Goal: Information Seeking & Learning: Learn about a topic

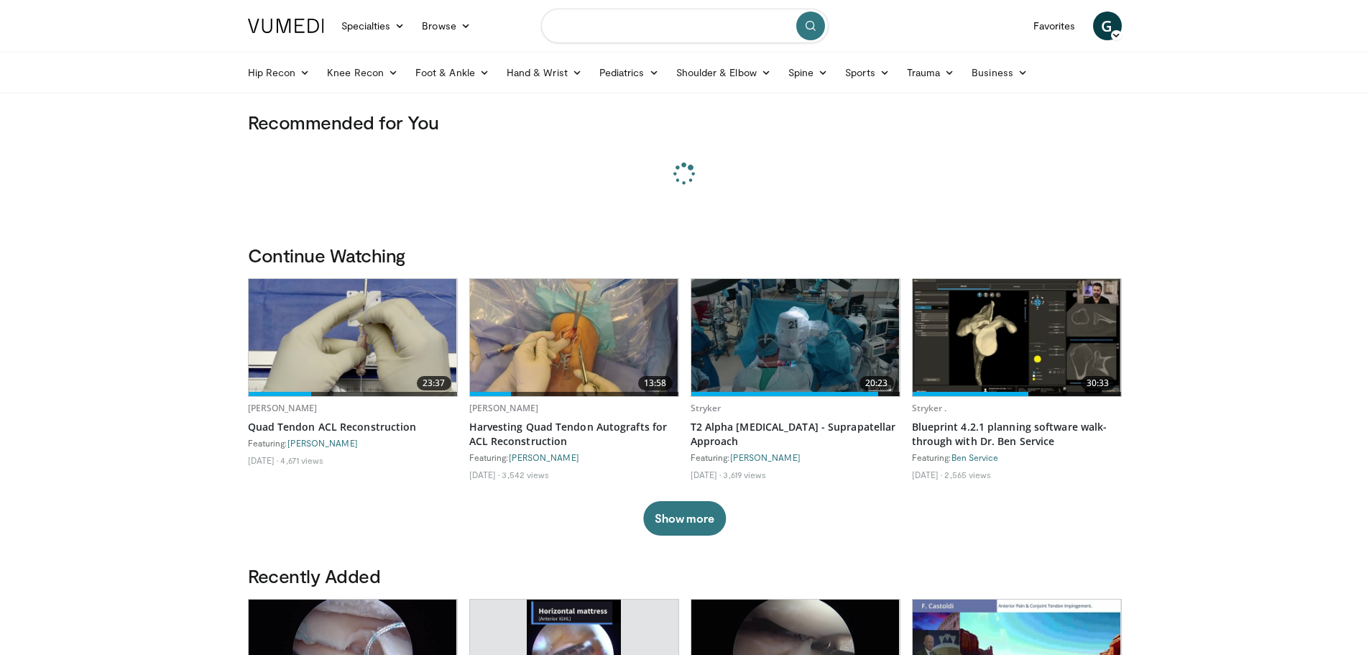
click at [714, 32] on input "Search topics, interventions" at bounding box center [685, 26] width 288 height 35
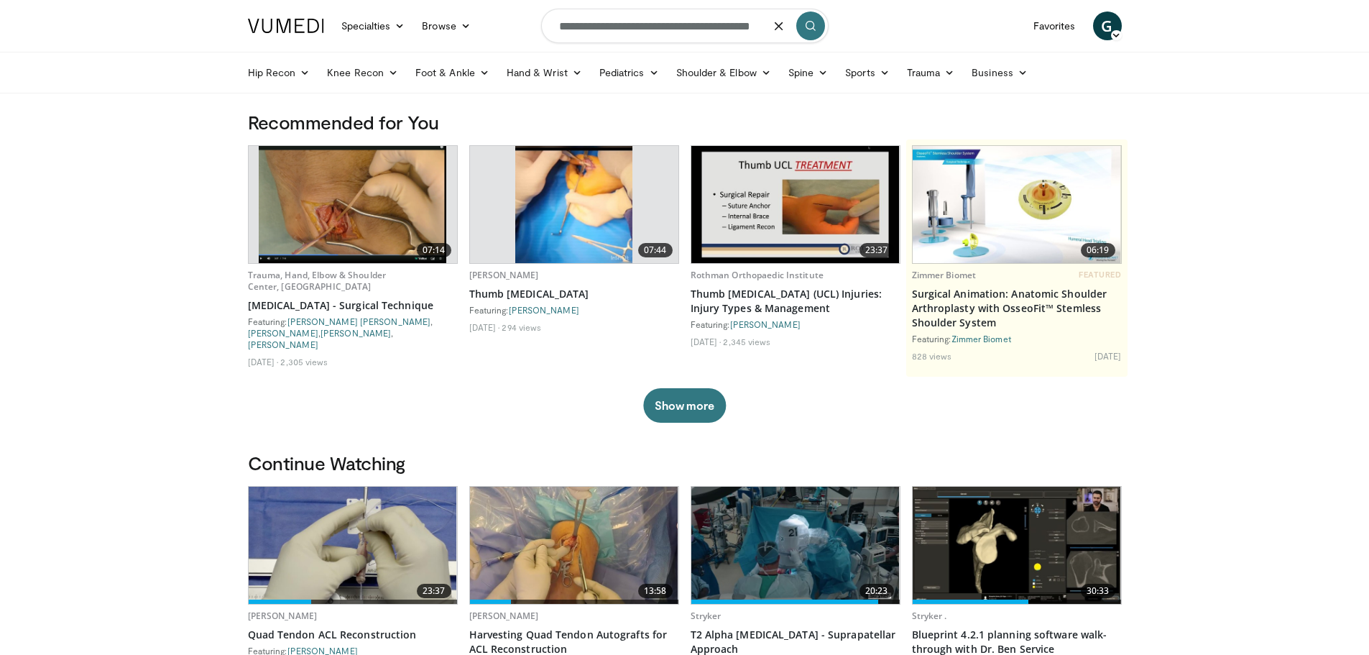
type input "**********"
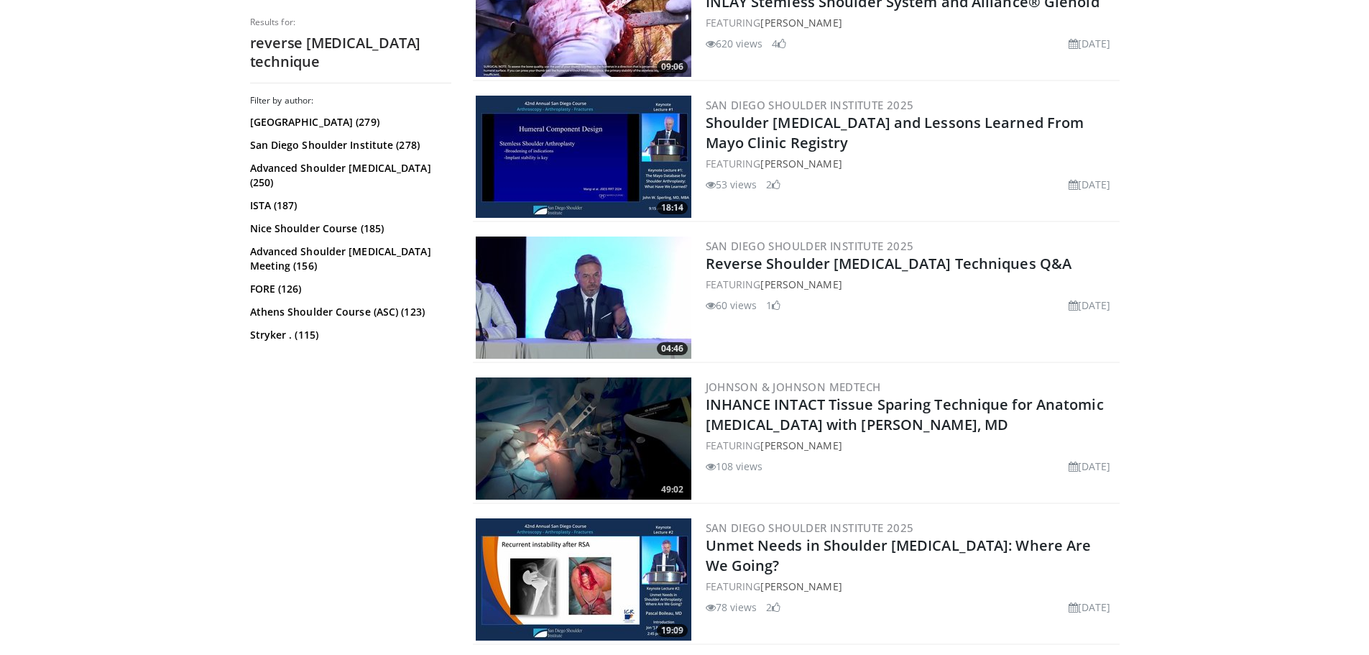
scroll to position [3208, 0]
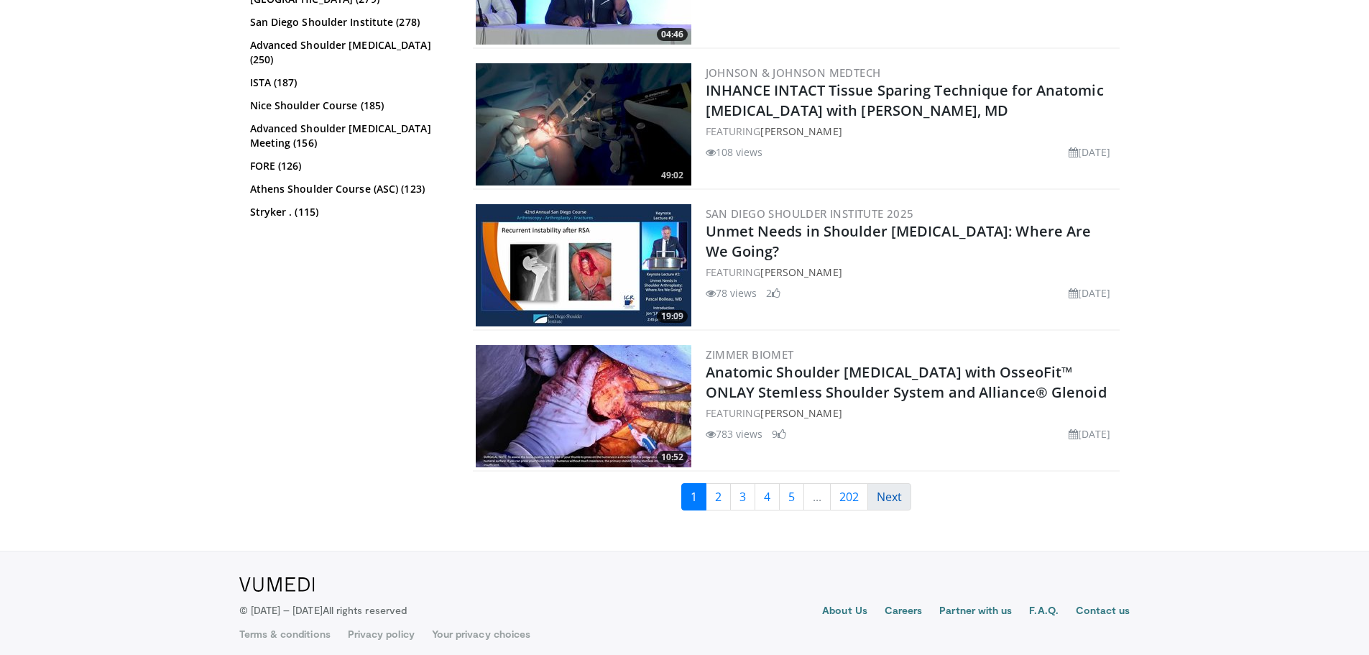
click at [903, 490] on link "Next" at bounding box center [890, 496] width 44 height 27
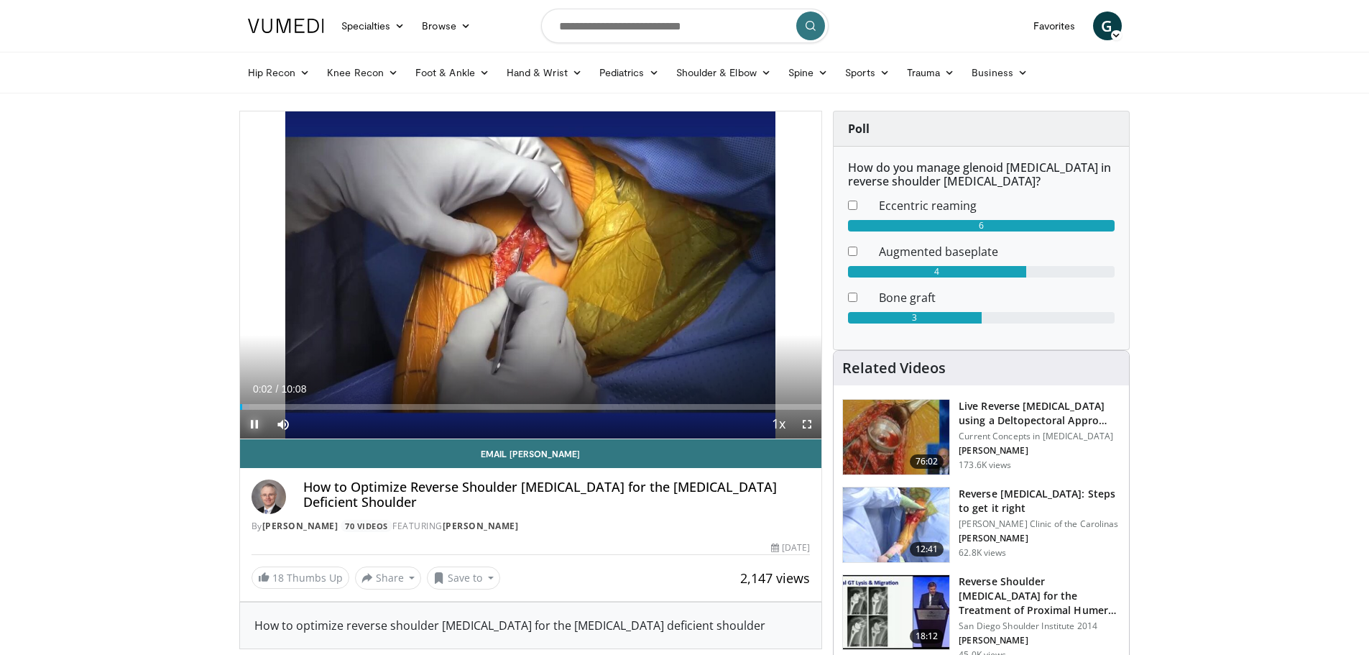
click at [250, 421] on span "Video Player" at bounding box center [254, 424] width 29 height 29
click at [249, 423] on span "Video Player" at bounding box center [254, 424] width 29 height 29
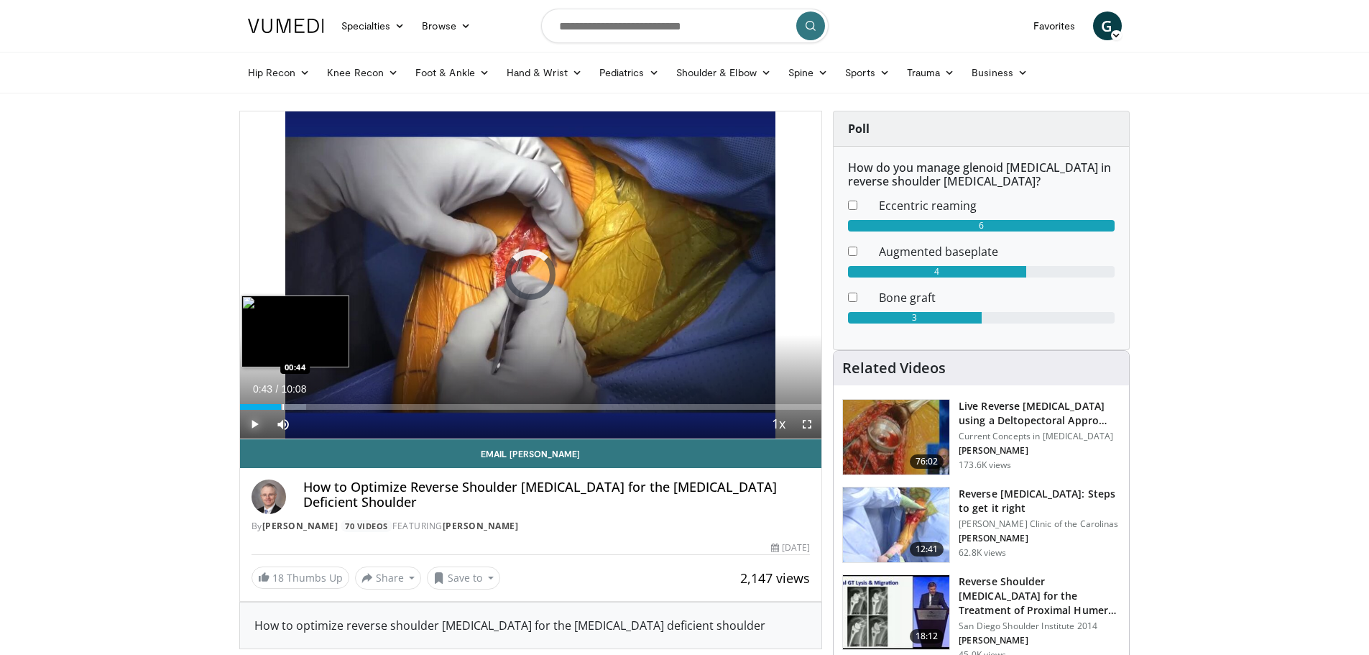
click at [282, 404] on div "Progress Bar" at bounding box center [282, 407] width 1 height 6
click at [310, 408] on div "Progress Bar" at bounding box center [310, 407] width 1 height 6
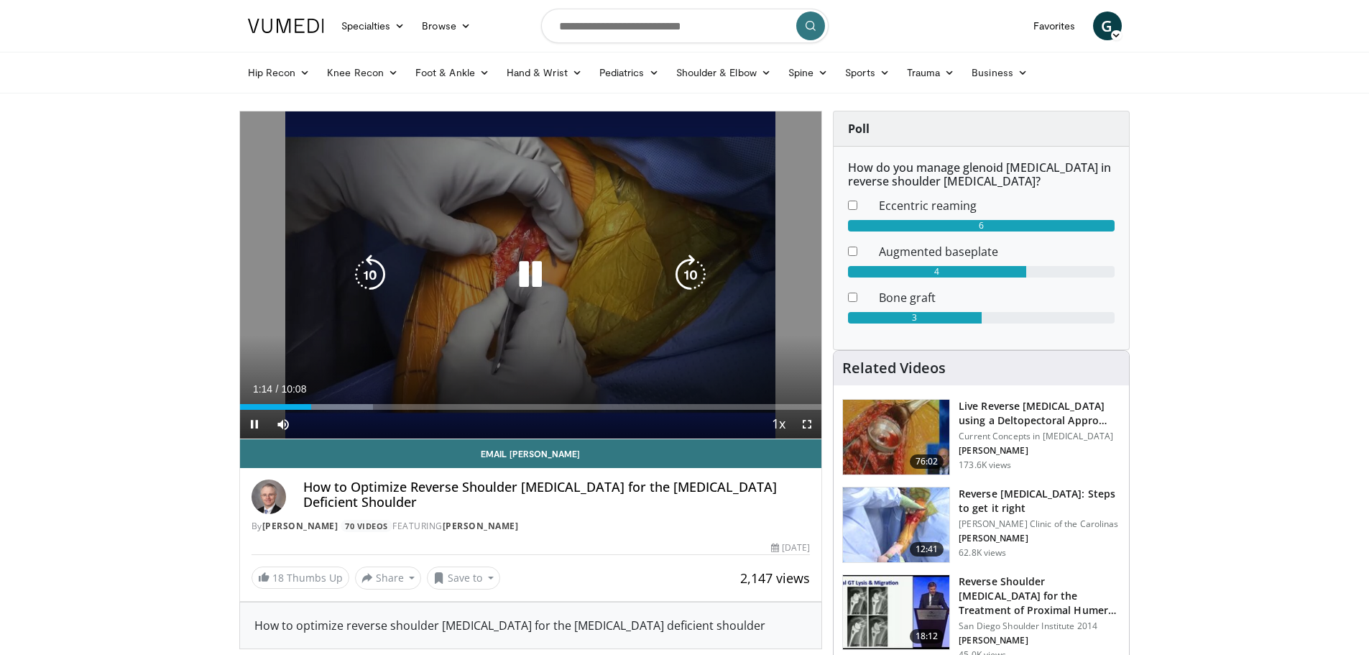
click at [532, 270] on icon "Video Player" at bounding box center [530, 274] width 40 height 40
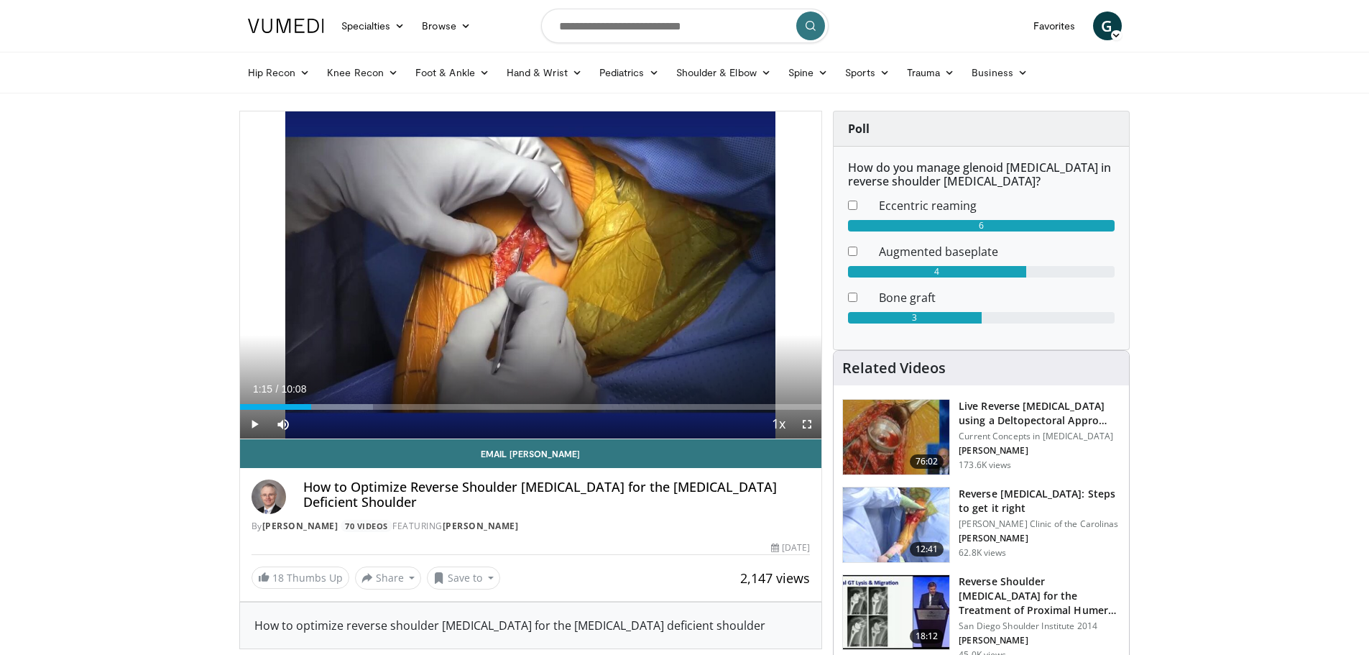
drag, startPoint x: 1287, startPoint y: 158, endPoint x: 1229, endPoint y: 175, distance: 60.7
click at [252, 424] on span "Video Player" at bounding box center [254, 424] width 29 height 29
click at [334, 405] on div "Progress Bar" at bounding box center [334, 407] width 1 height 6
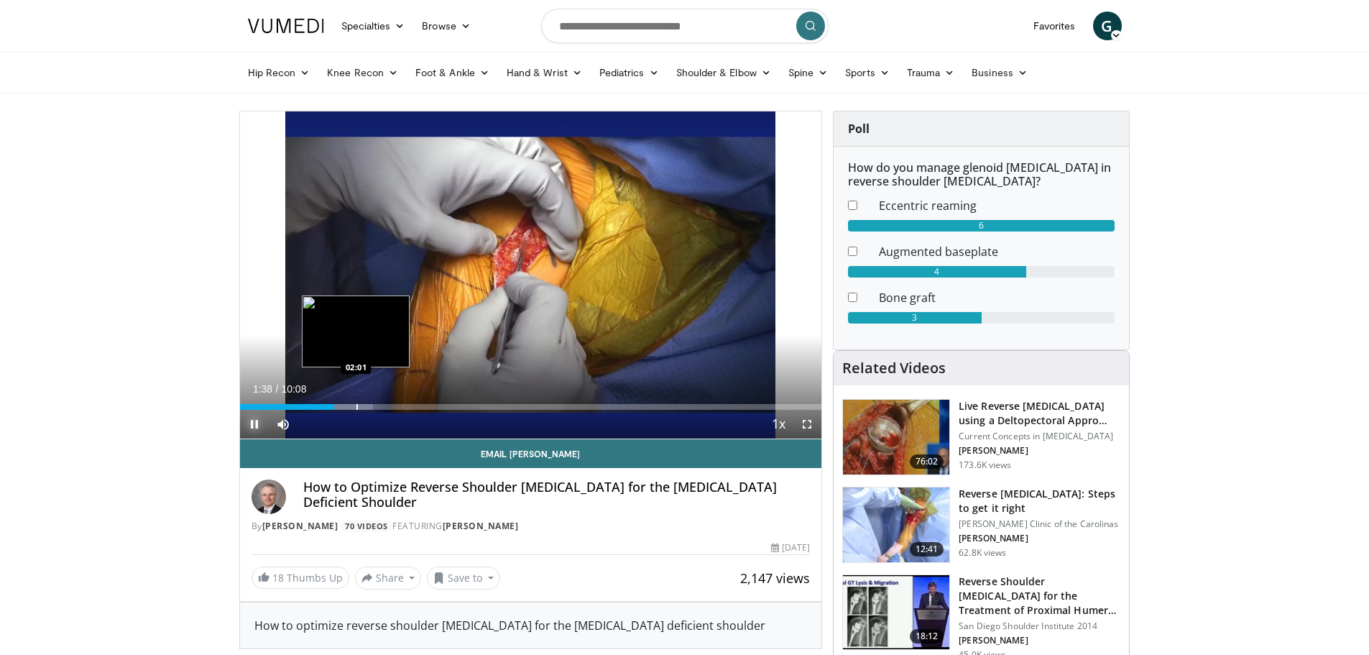
click at [359, 405] on div "Loaded : 22.95% 01:38 02:01" at bounding box center [531, 407] width 582 height 6
drag, startPoint x: 377, startPoint y: 406, endPoint x: 389, endPoint y: 406, distance: 12.2
click at [377, 408] on div "Progress Bar" at bounding box center [377, 407] width 1 height 6
click at [390, 406] on div "Progress Bar" at bounding box center [389, 407] width 1 height 6
click at [417, 410] on div "Current Time 2:38 / Duration 10:08 Pause Skip Backward Skip Forward Mute Loaded…" at bounding box center [531, 424] width 582 height 29
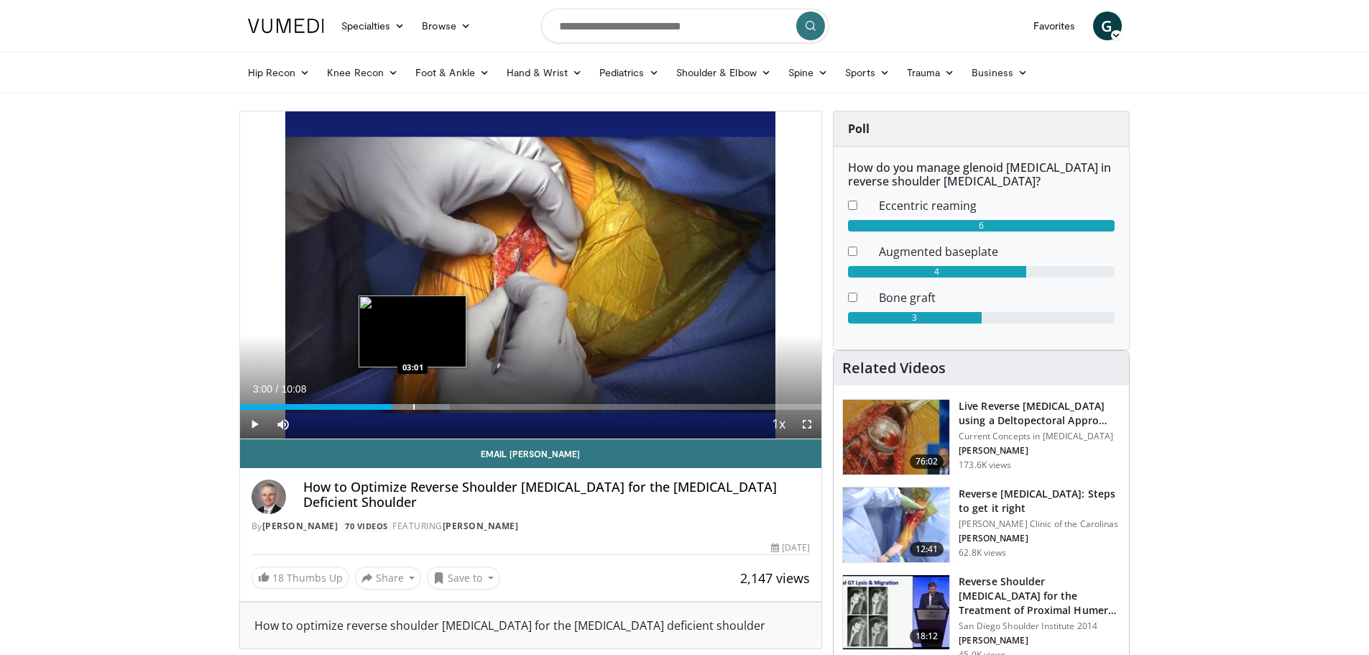
click at [413, 405] on div "Progress Bar" at bounding box center [413, 407] width 1 height 6
click at [441, 404] on div "Progress Bar" at bounding box center [441, 407] width 1 height 6
click at [459, 405] on div "Progress Bar" at bounding box center [458, 407] width 1 height 6
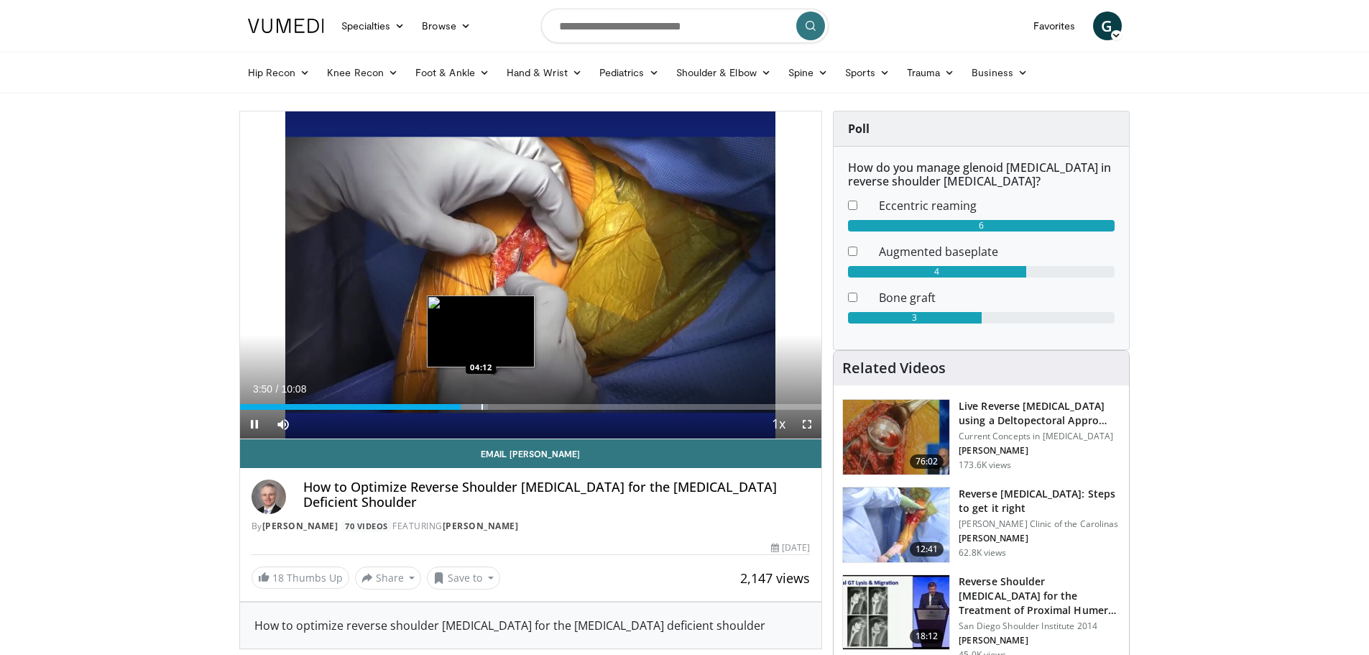
click at [483, 406] on div "Progress Bar" at bounding box center [482, 407] width 1 height 6
click at [507, 405] on div "Progress Bar" at bounding box center [507, 407] width 1 height 6
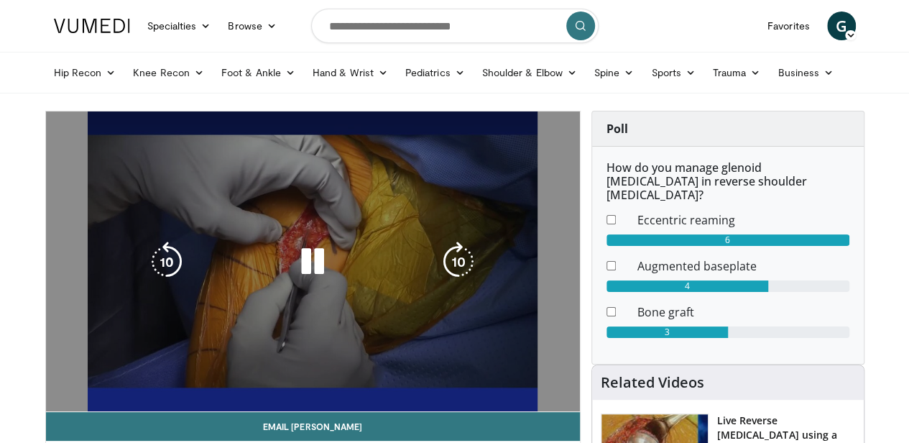
click at [577, 198] on div "10 seconds Tap to unmute" at bounding box center [313, 261] width 534 height 300
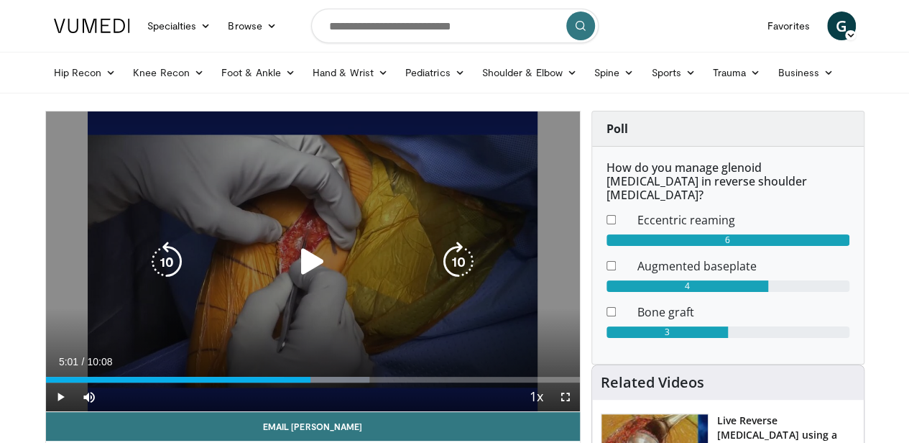
click at [296, 278] on icon "Video Player" at bounding box center [313, 262] width 40 height 40
drag, startPoint x: 112, startPoint y: 423, endPoint x: 168, endPoint y: 420, distance: 56.1
click at [168, 411] on div "Current Time 5:30 / Duration 10:08 Pause Skip Backward Skip Forward Mute 100% L…" at bounding box center [313, 396] width 534 height 29
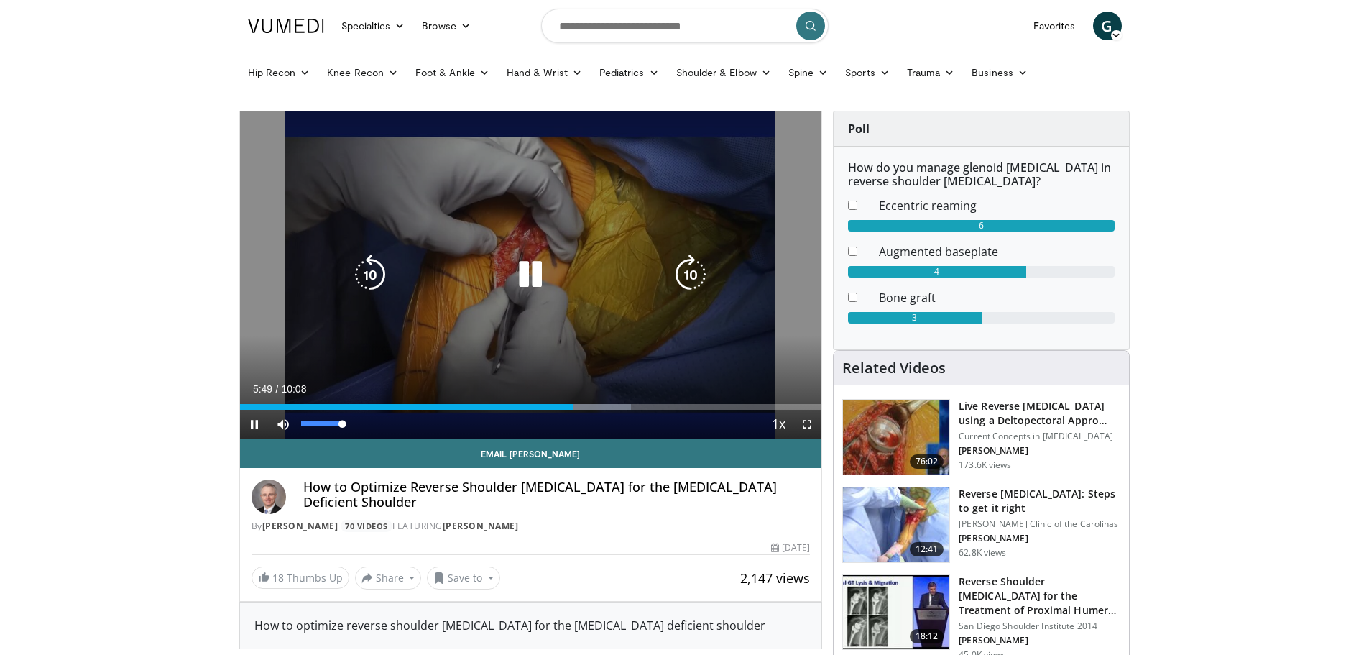
drag, startPoint x: 345, startPoint y: 426, endPoint x: 385, endPoint y: 425, distance: 39.5
click at [384, 425] on div "Current Time 5:49 / Duration 10:08 Pause Skip Backward Skip Forward Mute 100% L…" at bounding box center [531, 424] width 582 height 29
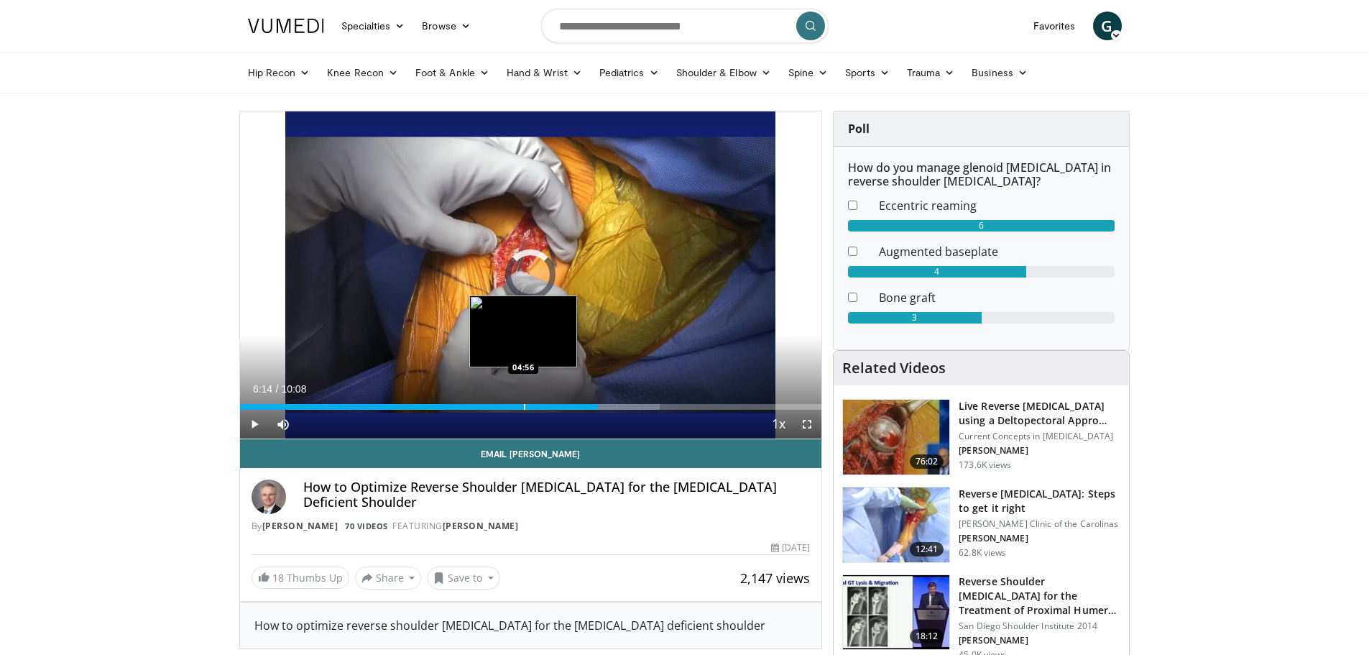
click at [523, 399] on div "Loaded : 72.15% 06:15 04:56" at bounding box center [531, 403] width 582 height 14
click at [525, 408] on div "Progress Bar" at bounding box center [525, 407] width 1 height 6
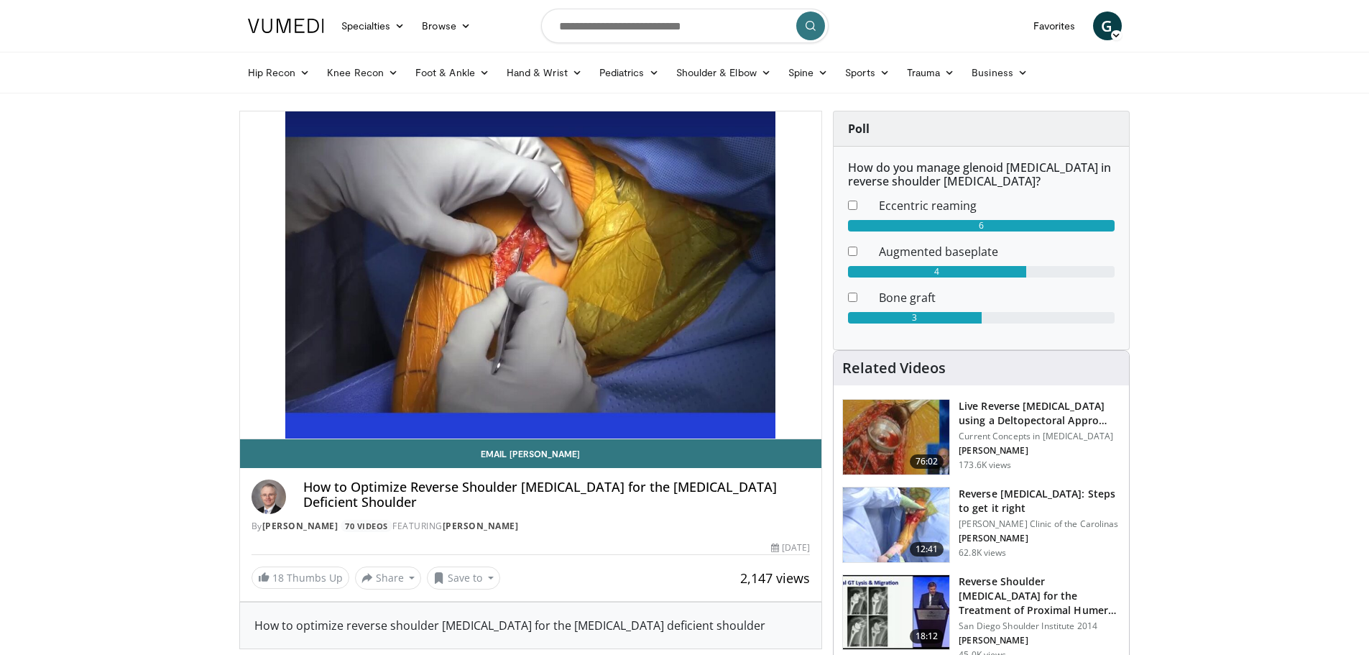
click at [999, 410] on h3 "Live Reverse Total Shoulder Arthroplasty using a Deltopectoral Appro…" at bounding box center [1040, 413] width 162 height 29
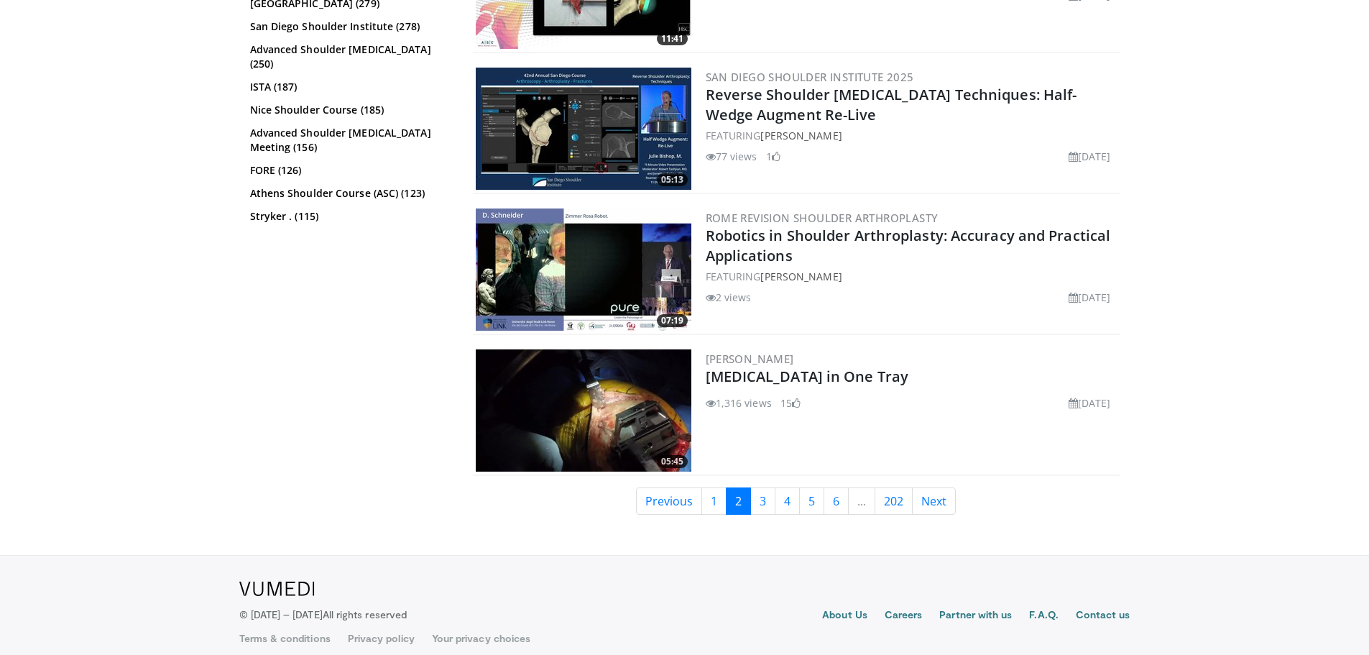
scroll to position [3490, 0]
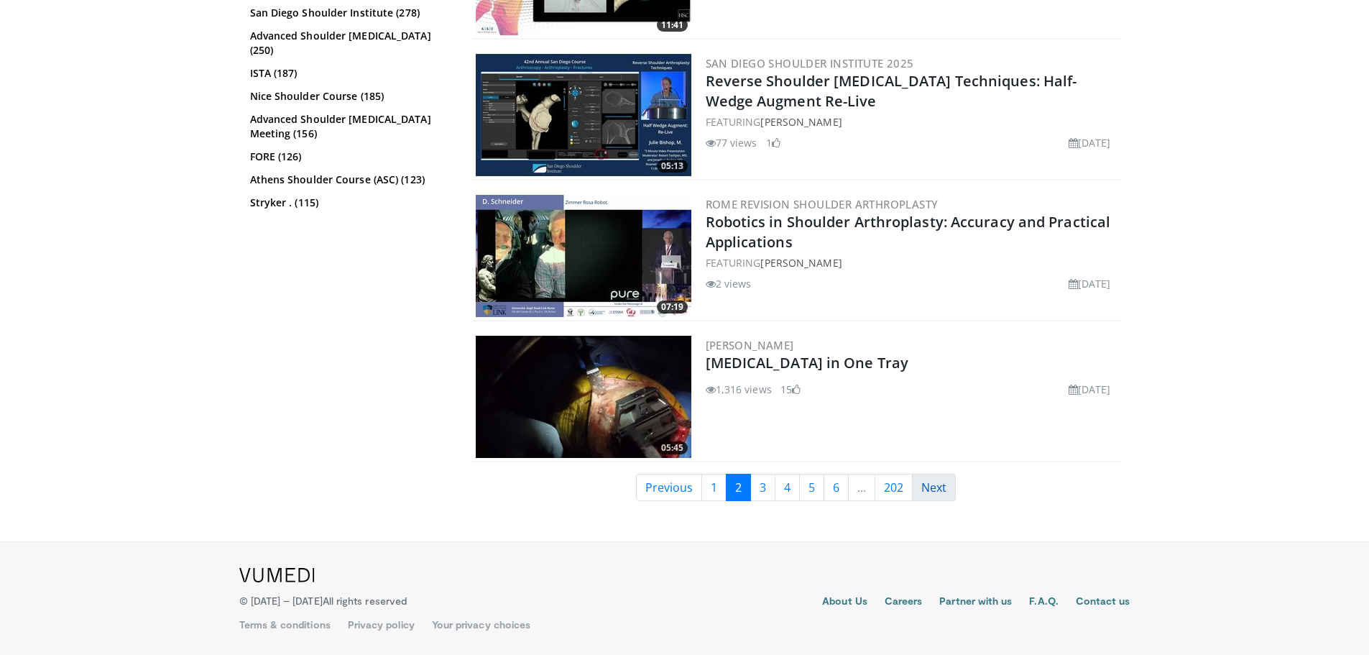
click at [932, 489] on link "Next" at bounding box center [934, 487] width 44 height 27
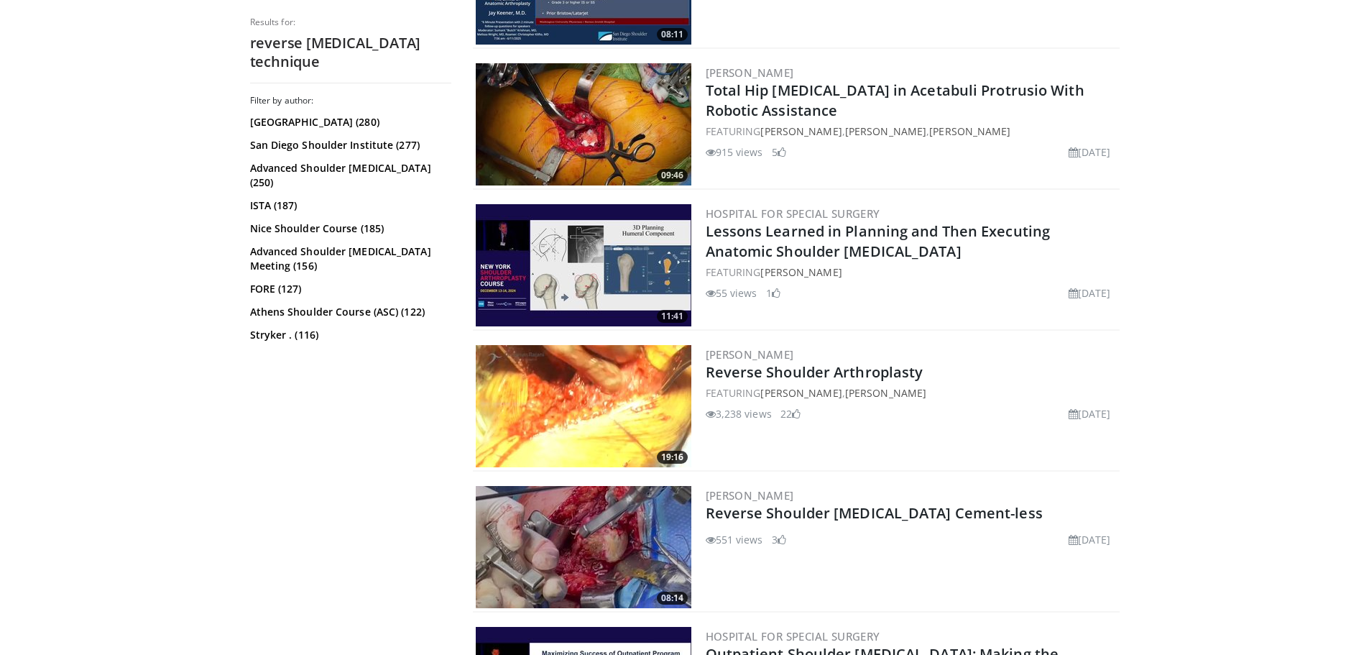
scroll to position [1366, 0]
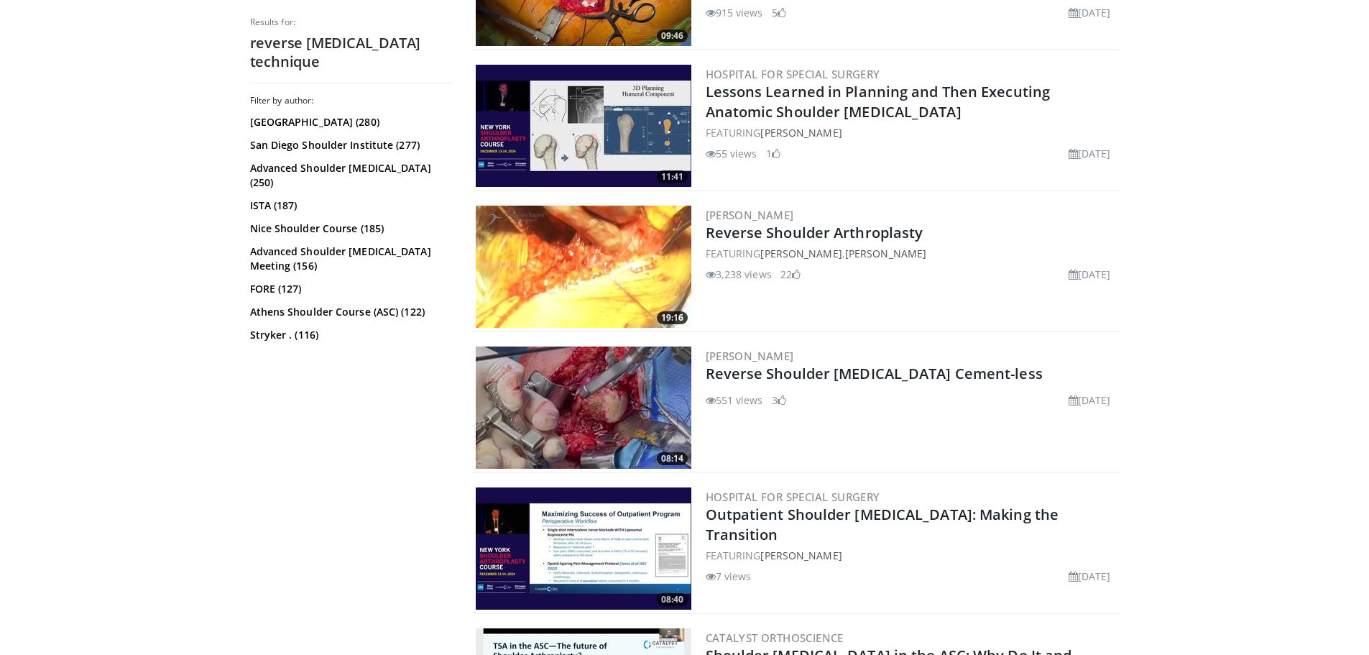
click at [1272, 205] on body "Specialties Adult & Family Medicine Allergy, [MEDICAL_DATA], Immunology Anesthe…" at bounding box center [684, 636] width 1369 height 4004
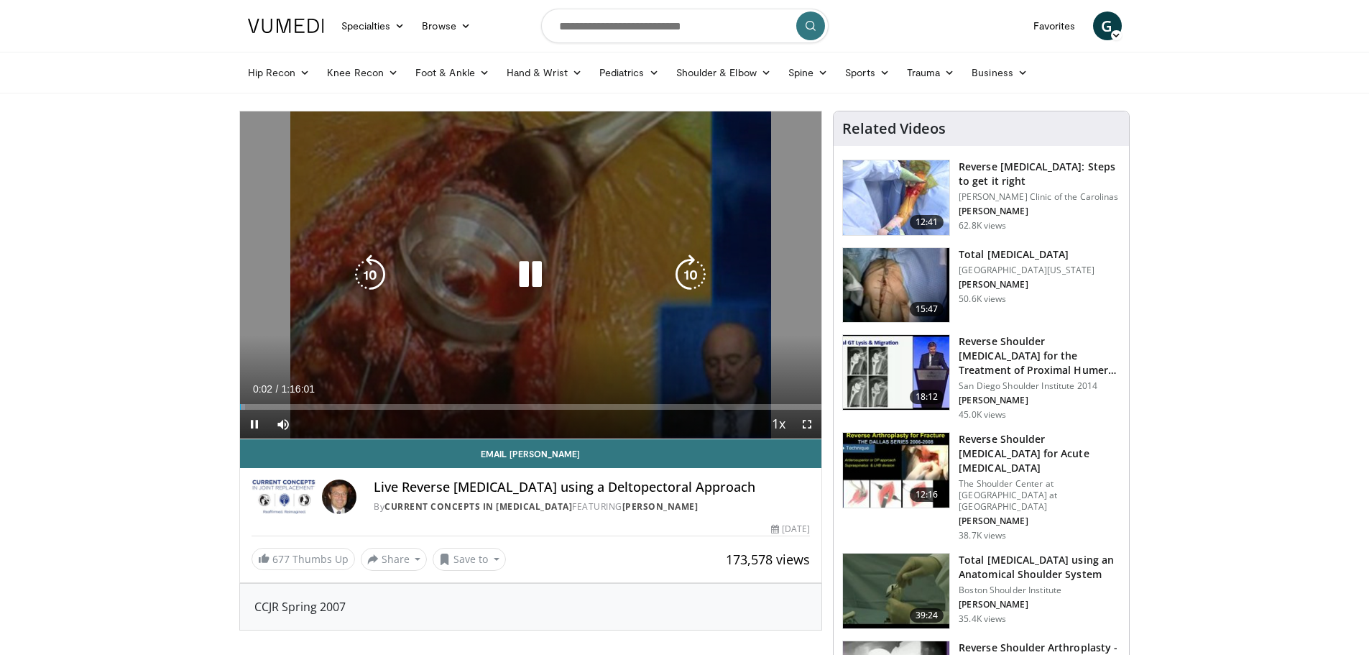
click at [532, 280] on icon "Video Player" at bounding box center [530, 274] width 40 height 40
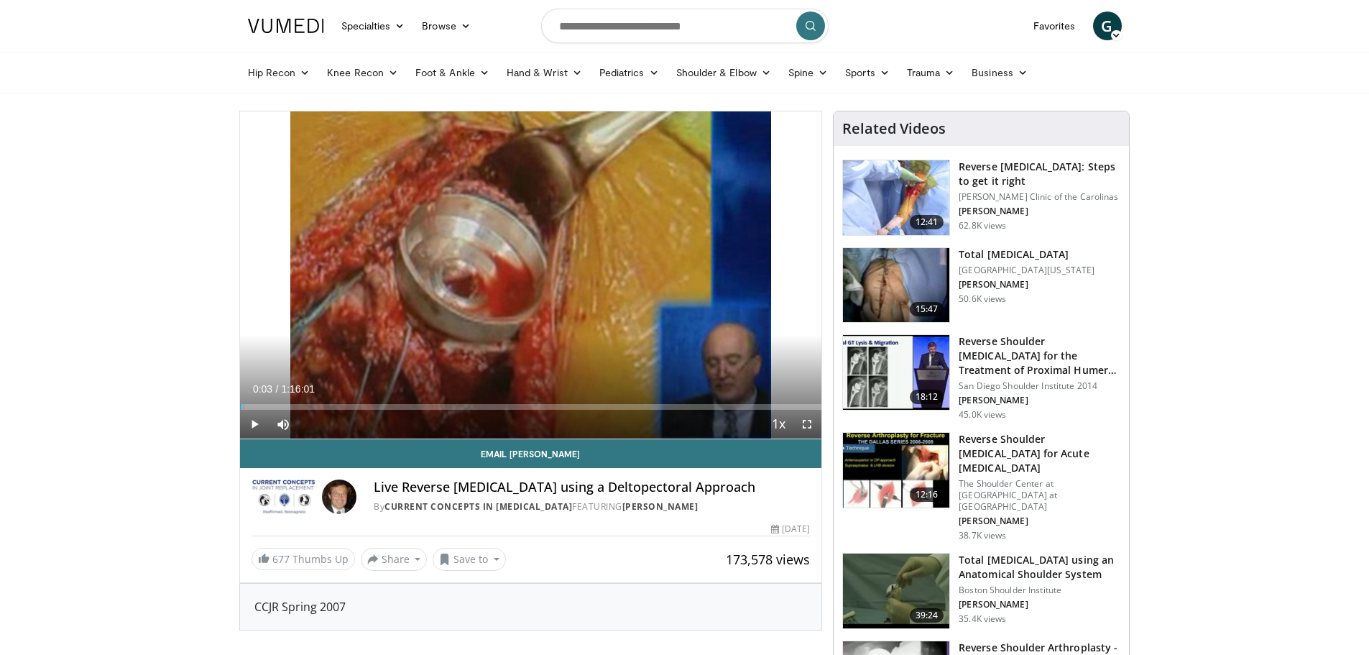
click at [248, 420] on span "Video Player" at bounding box center [254, 424] width 29 height 29
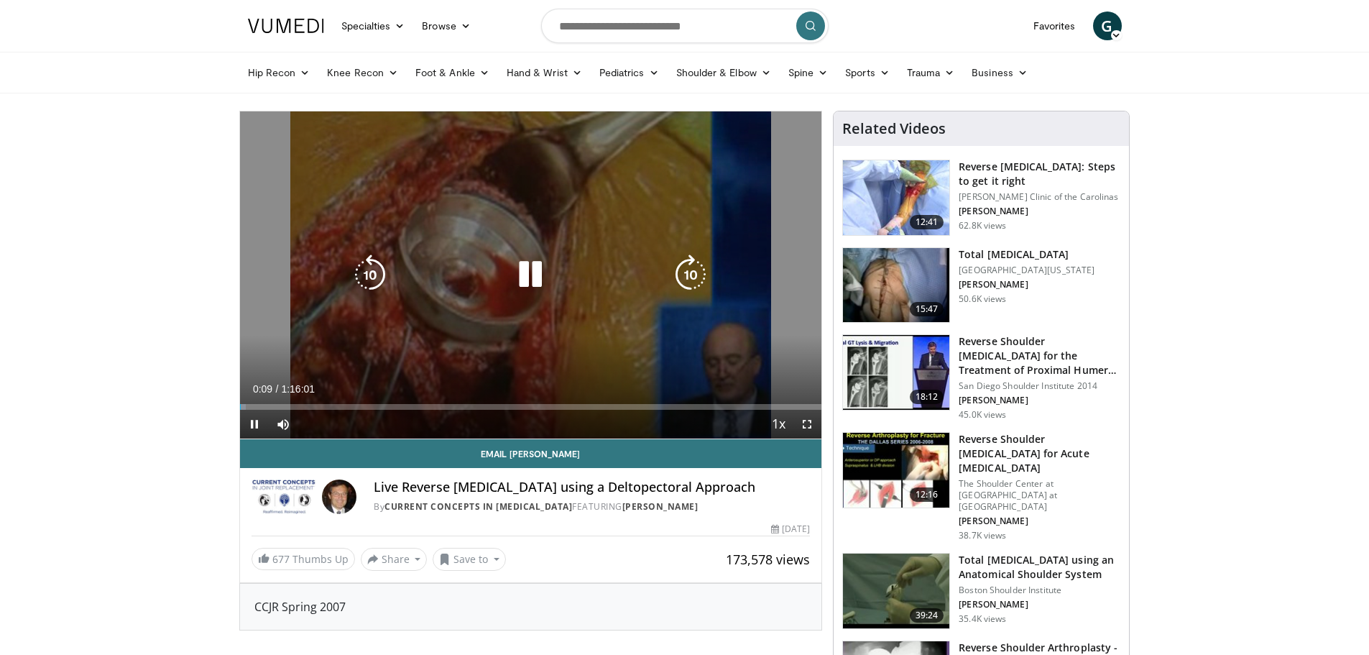
click at [515, 280] on icon "Video Player" at bounding box center [530, 274] width 40 height 40
click at [529, 272] on icon "Video Player" at bounding box center [530, 274] width 40 height 40
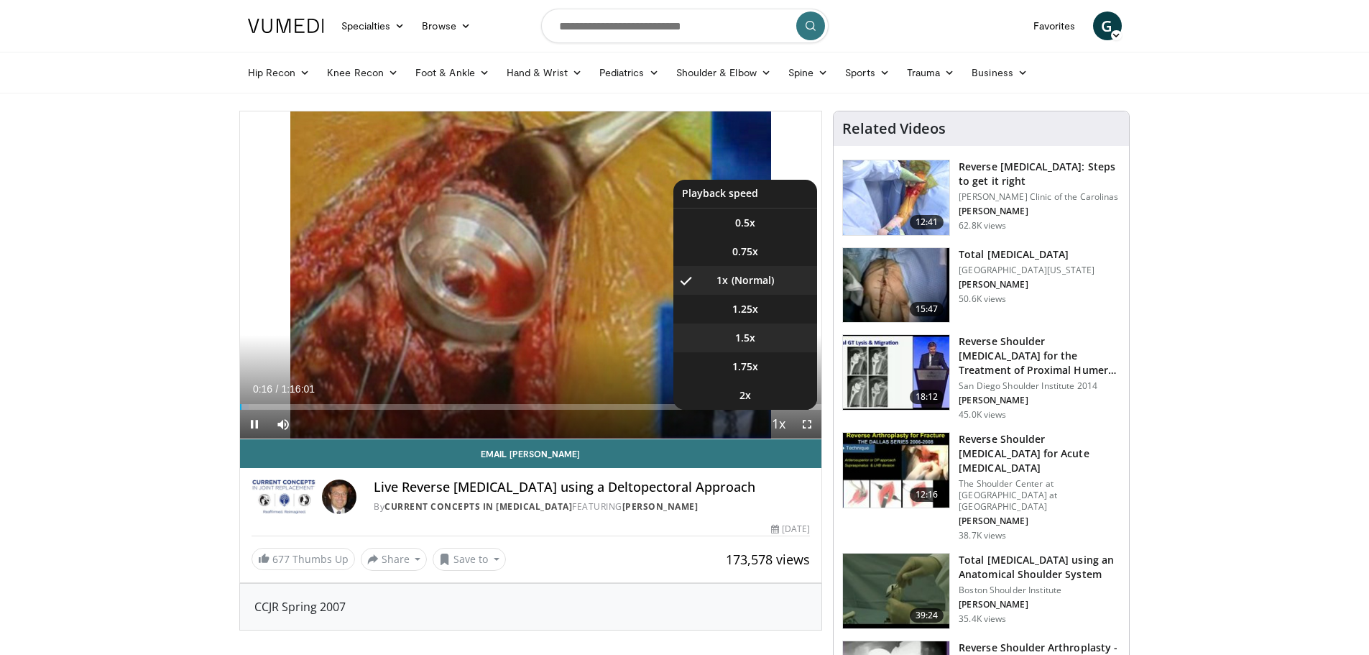
click at [756, 341] on li "1.5x" at bounding box center [746, 337] width 144 height 29
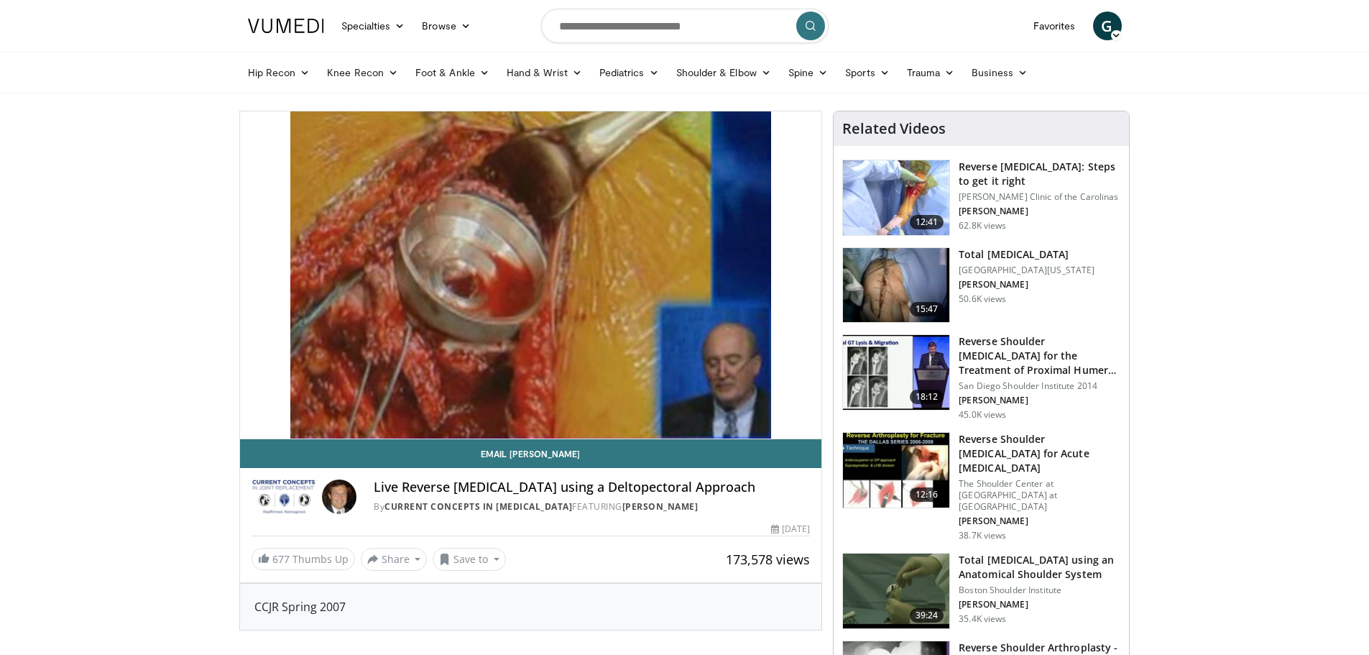
click at [764, 410] on button "Playback Rate" at bounding box center [778, 424] width 29 height 29
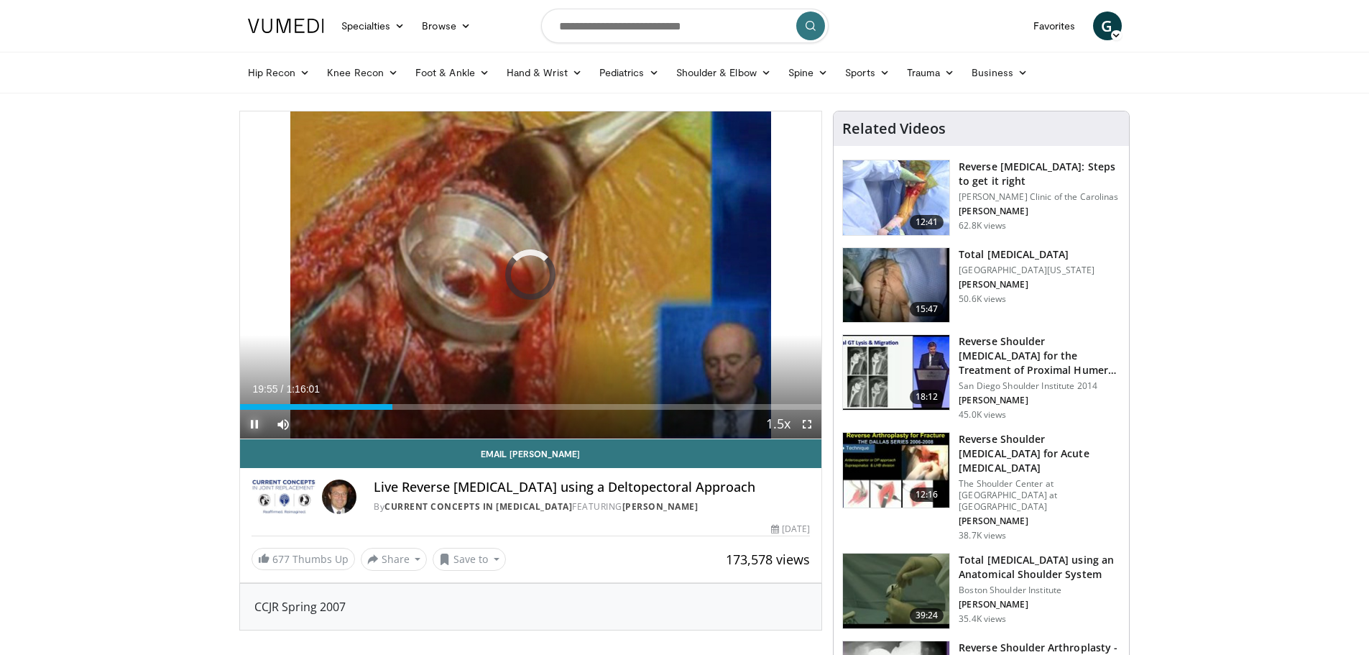
click at [247, 421] on span "Video Player" at bounding box center [254, 424] width 29 height 29
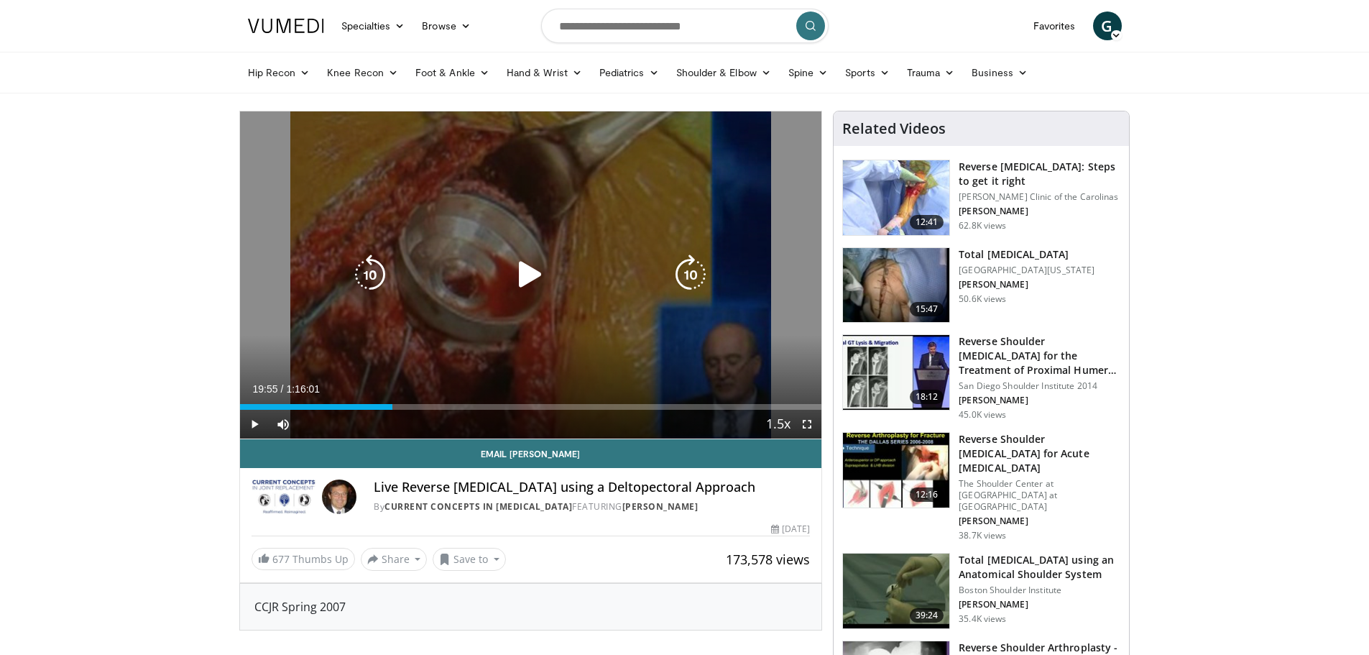
drag, startPoint x: 768, startPoint y: 147, endPoint x: 760, endPoint y: 150, distance: 8.7
click at [768, 147] on div "10 seconds Tap to unmute" at bounding box center [531, 274] width 582 height 327
click at [511, 232] on div "10 seconds Tap to unmute" at bounding box center [531, 274] width 582 height 327
click at [527, 280] on icon "Video Player" at bounding box center [530, 274] width 40 height 40
